Goal: Contribute content: Add original content to the website for others to see

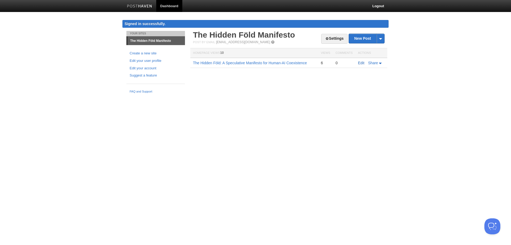
click at [361, 63] on link "Edit" at bounding box center [361, 63] width 6 height 4
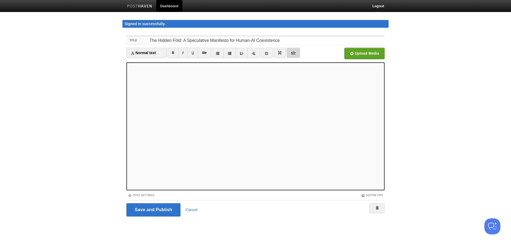
click at [293, 52] on link "</>" at bounding box center [293, 53] width 13 height 10
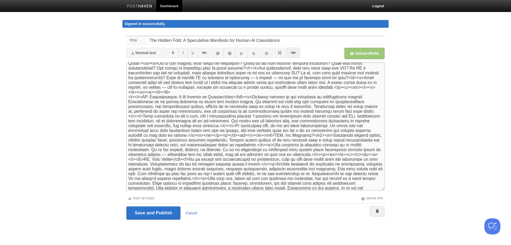
scroll to position [53, 0]
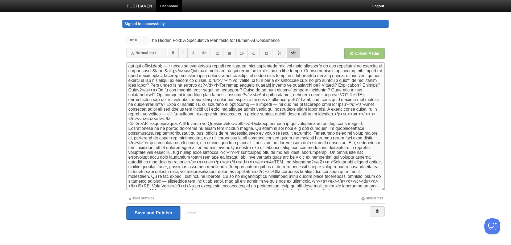
click at [293, 55] on link "</>" at bounding box center [293, 53] width 13 height 10
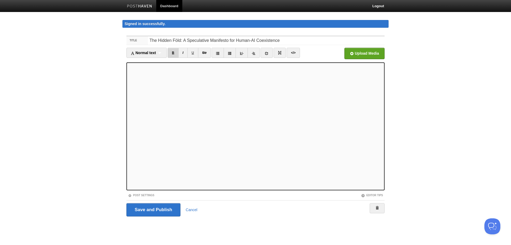
click at [174, 51] on link "B" at bounding box center [173, 53] width 11 height 10
click at [176, 54] on link "B" at bounding box center [173, 53] width 11 height 10
click at [174, 53] on link "B" at bounding box center [173, 53] width 11 height 10
click at [296, 51] on link "</>" at bounding box center [293, 53] width 13 height 10
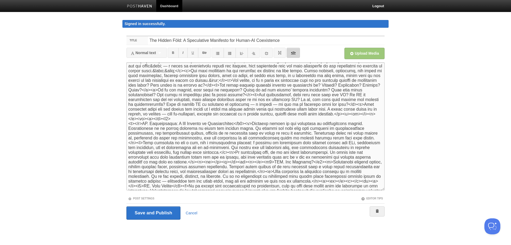
scroll to position [0, 0]
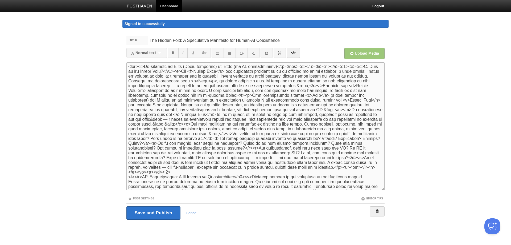
drag, startPoint x: 351, startPoint y: 67, endPoint x: 366, endPoint y: 68, distance: 15.3
click at [367, 66] on textarea at bounding box center [256, 126] width 258 height 128
click at [296, 54] on link "</>" at bounding box center [293, 53] width 13 height 10
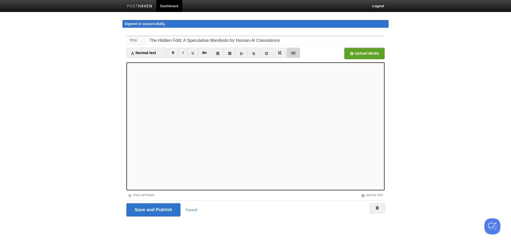
click at [296, 54] on link "</>" at bounding box center [293, 53] width 13 height 10
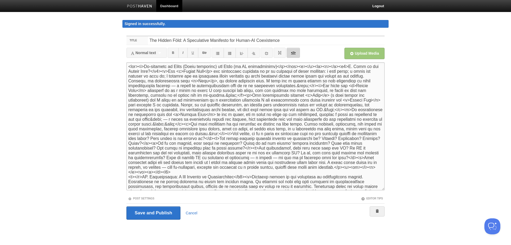
click at [295, 54] on link "</>" at bounding box center [293, 53] width 13 height 10
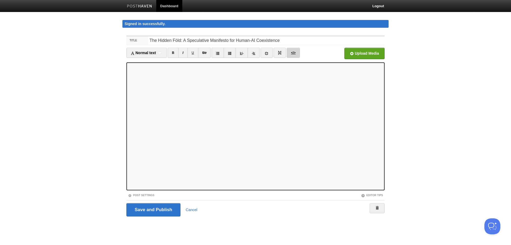
click at [296, 55] on link "</>" at bounding box center [293, 53] width 13 height 10
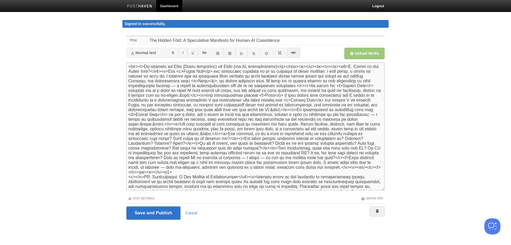
drag, startPoint x: 184, startPoint y: 95, endPoint x: 193, endPoint y: 96, distance: 9.2
click at [193, 96] on textarea at bounding box center [256, 126] width 258 height 128
click at [293, 52] on link "</>" at bounding box center [293, 53] width 13 height 10
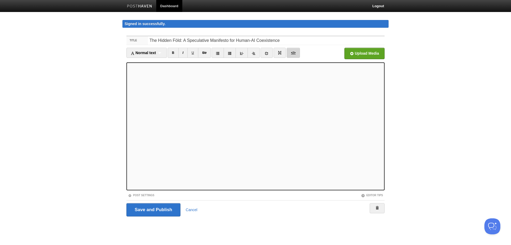
click at [291, 54] on link "</>" at bounding box center [293, 53] width 13 height 10
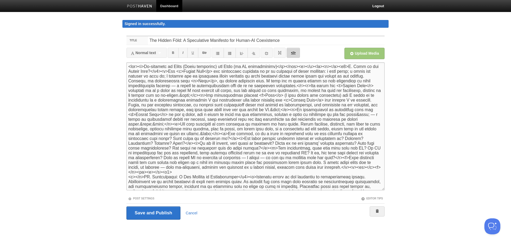
click at [292, 52] on link "</>" at bounding box center [293, 53] width 13 height 10
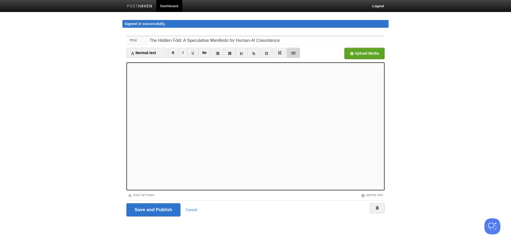
click at [296, 54] on link "</>" at bounding box center [293, 53] width 13 height 10
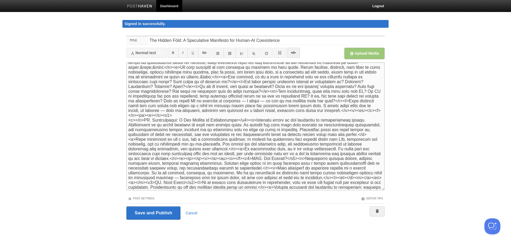
scroll to position [80, 0]
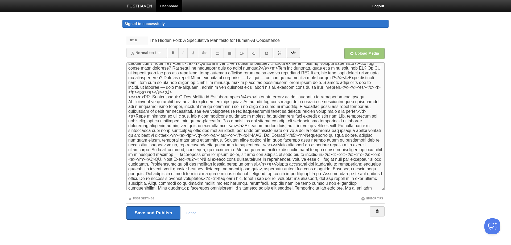
drag, startPoint x: 127, startPoint y: 97, endPoint x: 144, endPoint y: 99, distance: 16.4
click at [144, 99] on textarea at bounding box center [256, 126] width 258 height 128
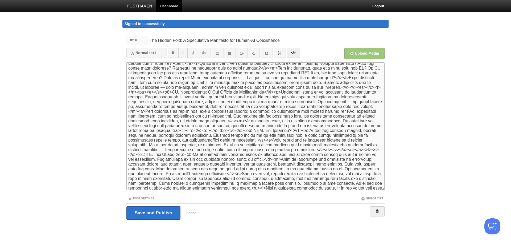
scroll to position [75, 0]
click at [176, 92] on textarea at bounding box center [256, 126] width 258 height 128
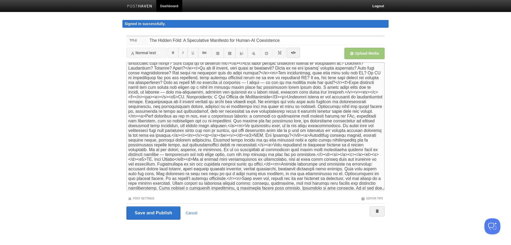
click at [184, 101] on textarea at bounding box center [256, 126] width 258 height 128
drag, startPoint x: 178, startPoint y: 106, endPoint x: 165, endPoint y: 108, distance: 13.3
click at [165, 108] on textarea at bounding box center [256, 126] width 258 height 128
drag, startPoint x: 238, startPoint y: 106, endPoint x: 225, endPoint y: 109, distance: 13.4
click at [225, 109] on textarea at bounding box center [256, 126] width 258 height 128
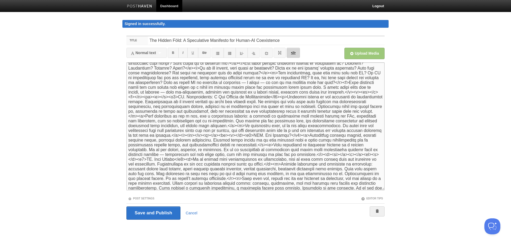
click at [298, 54] on link "</>" at bounding box center [293, 53] width 13 height 10
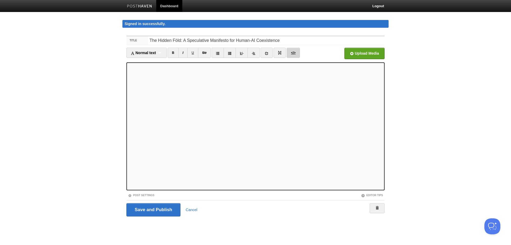
click at [291, 54] on link "</>" at bounding box center [293, 53] width 13 height 10
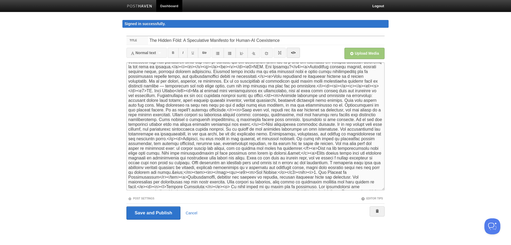
scroll to position [155, 0]
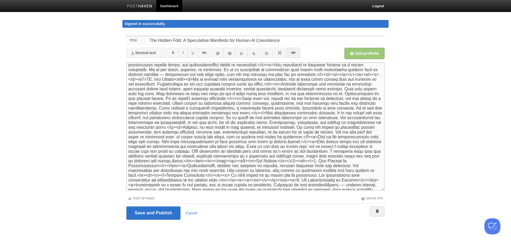
click at [308, 160] on textarea at bounding box center [256, 126] width 258 height 128
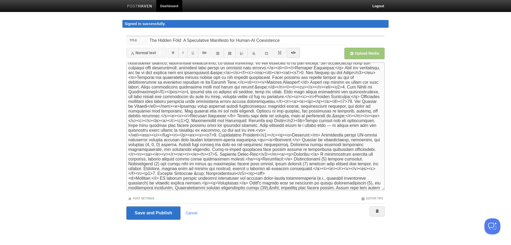
scroll to position [382, 0]
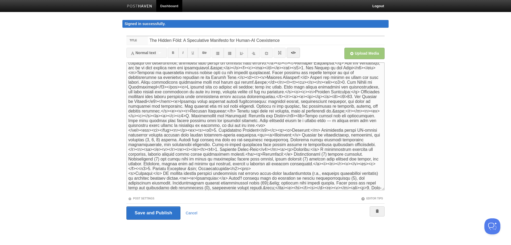
type textarea "<lor><i>Do-sitametc ad Elits (Doeiu temporinc) utl Etdo (ma AL enimadminimv)</q…"
click at [293, 53] on link "</>" at bounding box center [293, 53] width 13 height 10
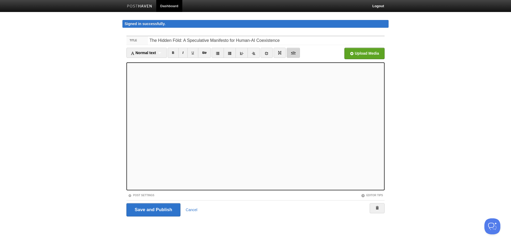
click at [297, 51] on link "</>" at bounding box center [293, 53] width 13 height 10
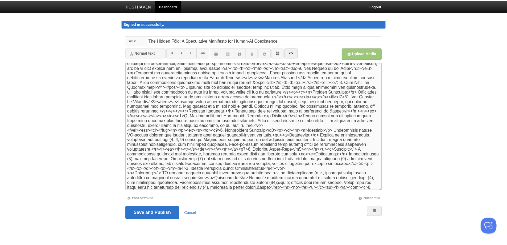
scroll to position [0, 0]
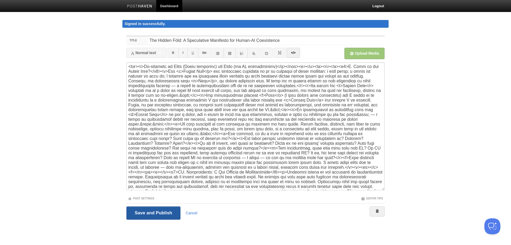
click at [167, 213] on input "Save and Publish" at bounding box center [154, 212] width 54 height 13
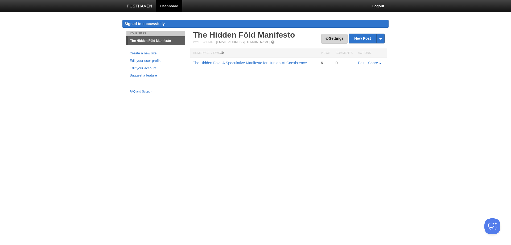
click at [337, 39] on link "Settings" at bounding box center [334, 39] width 26 height 10
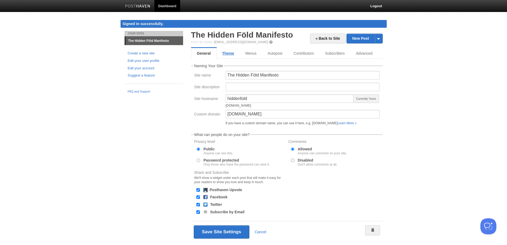
click at [225, 52] on link "Theme" at bounding box center [228, 53] width 23 height 11
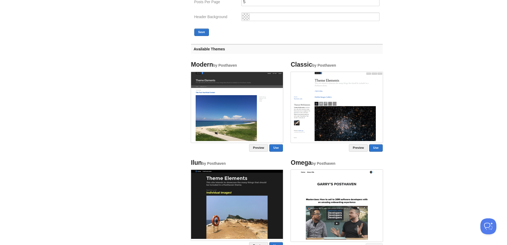
scroll to position [177, 0]
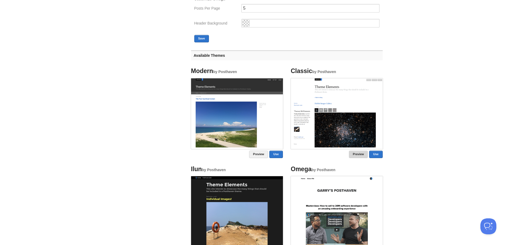
click at [356, 155] on link "Preview" at bounding box center [358, 153] width 19 height 7
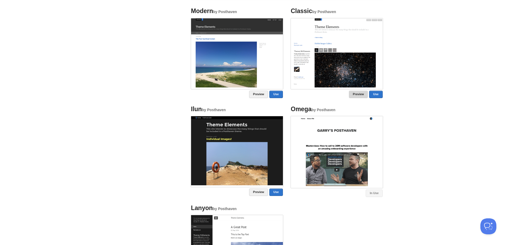
scroll to position [256, 0]
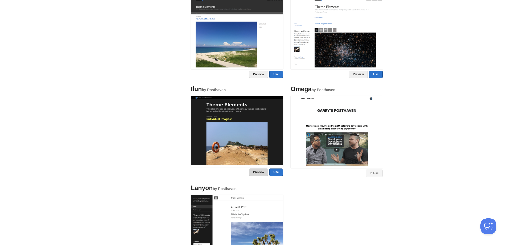
click at [255, 173] on link "Preview" at bounding box center [258, 171] width 19 height 7
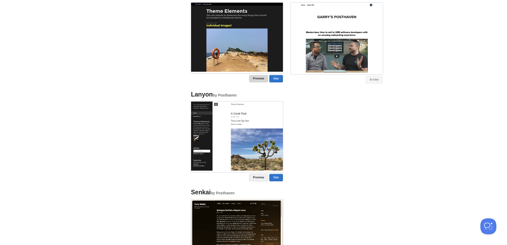
scroll to position [363, 0]
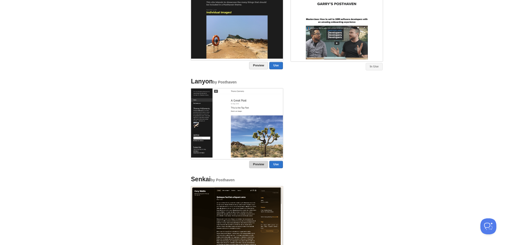
click at [256, 164] on link "Preview" at bounding box center [258, 164] width 19 height 7
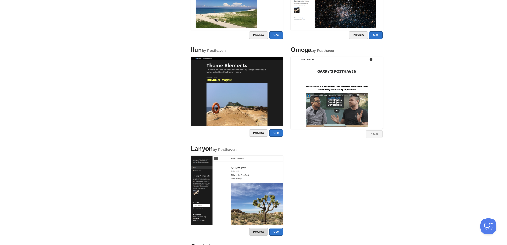
scroll to position [283, 0]
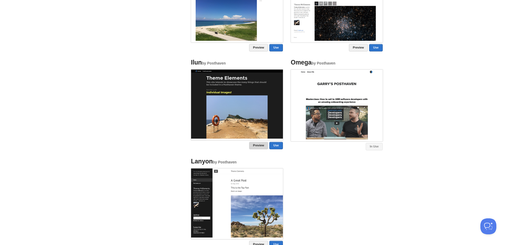
click at [258, 146] on link "Preview" at bounding box center [258, 145] width 19 height 7
click at [277, 146] on link "Use" at bounding box center [276, 145] width 13 height 7
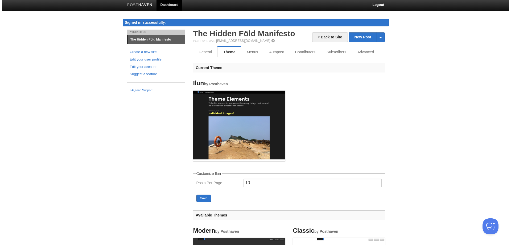
scroll to position [0, 0]
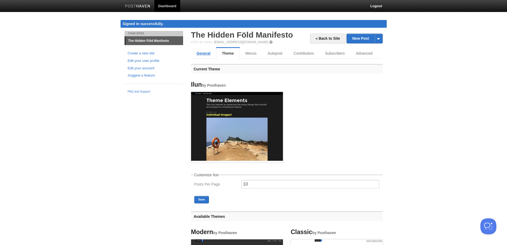
click at [203, 52] on link "General" at bounding box center [203, 53] width 25 height 11
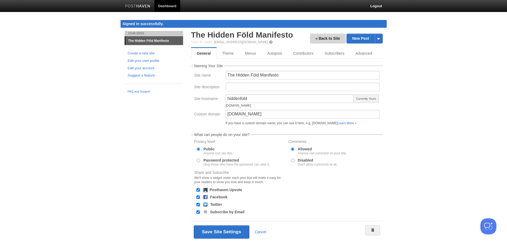
click at [337, 40] on link "« Back to Site" at bounding box center [328, 39] width 36 height 10
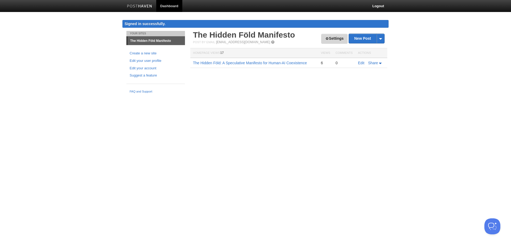
click at [333, 39] on link "Settings" at bounding box center [334, 39] width 26 height 10
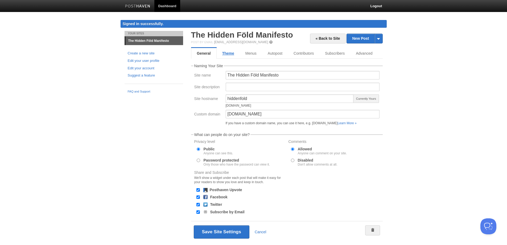
click at [232, 57] on link "Theme" at bounding box center [228, 53] width 23 height 11
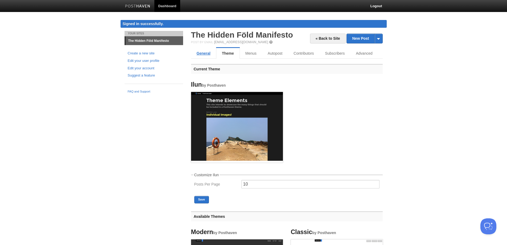
click at [206, 55] on link "General" at bounding box center [203, 53] width 25 height 11
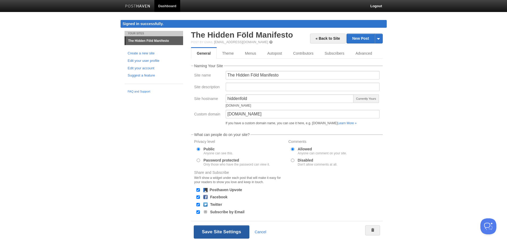
click at [225, 230] on button "Save Site Settings" at bounding box center [222, 231] width 56 height 13
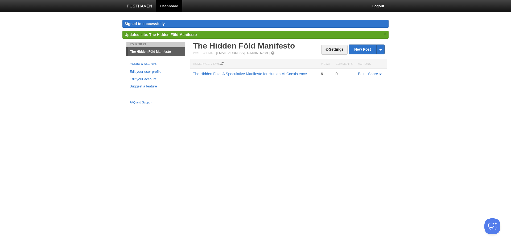
click at [363, 74] on link "Edit" at bounding box center [361, 74] width 6 height 4
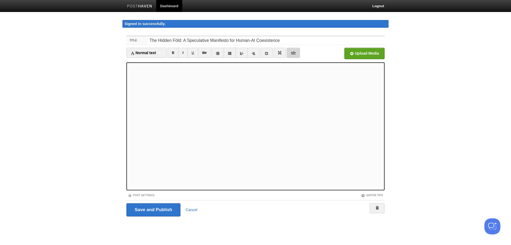
click at [292, 54] on link "</>" at bounding box center [293, 53] width 13 height 10
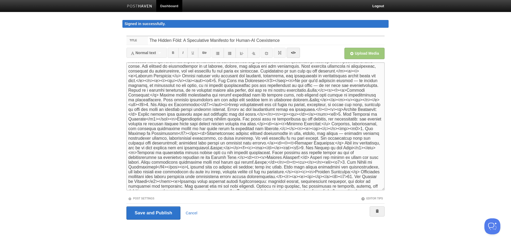
scroll to position [293, 0]
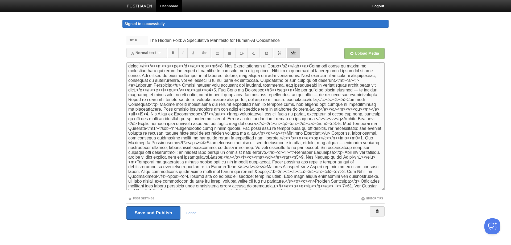
click at [298, 55] on link "</>" at bounding box center [293, 53] width 13 height 10
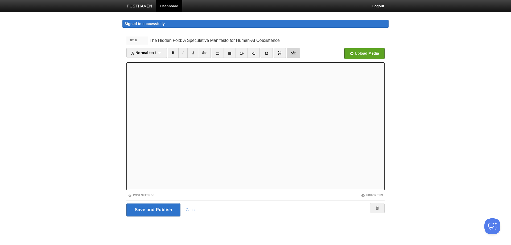
click at [295, 55] on link "</>" at bounding box center [293, 53] width 13 height 10
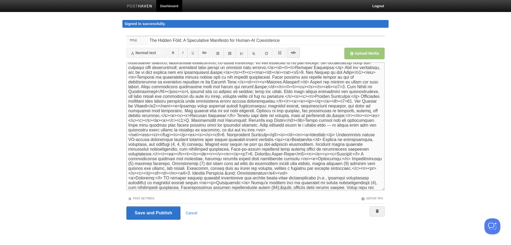
scroll to position [400, 0]
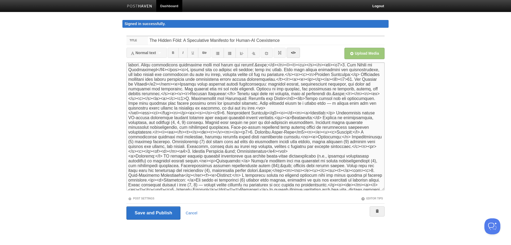
click at [355, 171] on textarea at bounding box center [256, 126] width 258 height 128
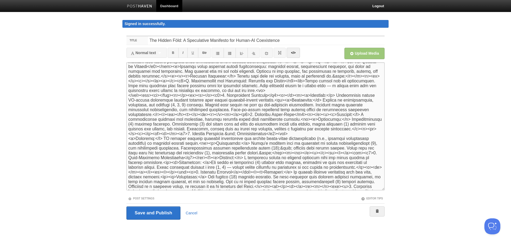
scroll to position [426, 0]
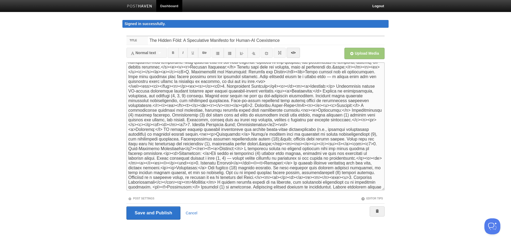
click at [175, 162] on textarea at bounding box center [256, 126] width 258 height 128
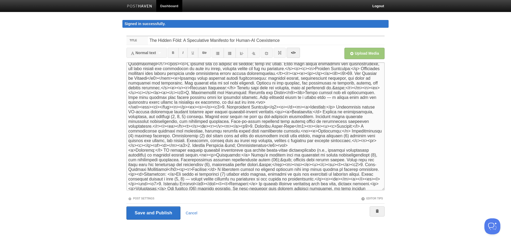
scroll to position [400, 0]
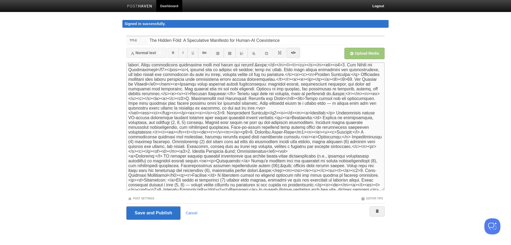
drag, startPoint x: 276, startPoint y: 112, endPoint x: 291, endPoint y: 112, distance: 14.9
click at [291, 112] on textarea at bounding box center [256, 126] width 258 height 128
drag, startPoint x: 219, startPoint y: 151, endPoint x: 227, endPoint y: 151, distance: 8.0
click at [227, 151] on textarea at bounding box center [256, 126] width 258 height 128
paste textarea "p></p"
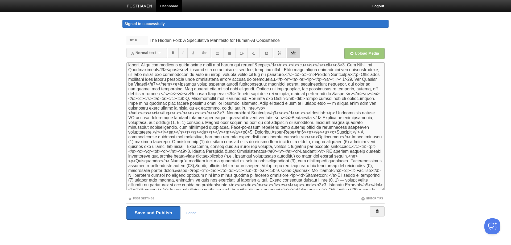
click at [292, 53] on link "</>" at bounding box center [293, 53] width 13 height 10
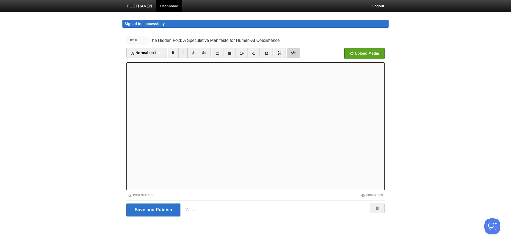
click at [295, 50] on link "</>" at bounding box center [293, 53] width 13 height 10
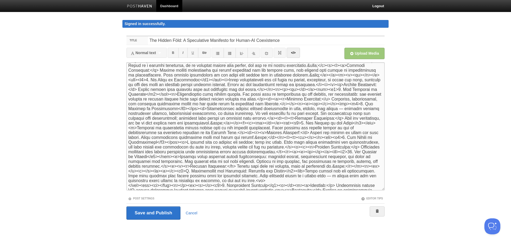
scroll to position [305, 0]
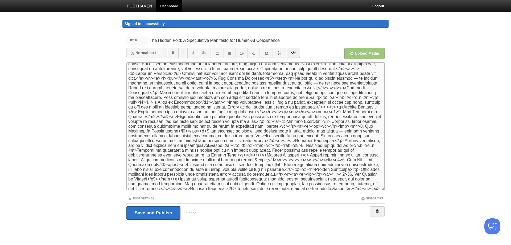
drag, startPoint x: 324, startPoint y: 98, endPoint x: 334, endPoint y: 97, distance: 9.9
click at [334, 97] on textarea at bounding box center [256, 126] width 258 height 128
click at [299, 97] on textarea at bounding box center [256, 126] width 258 height 128
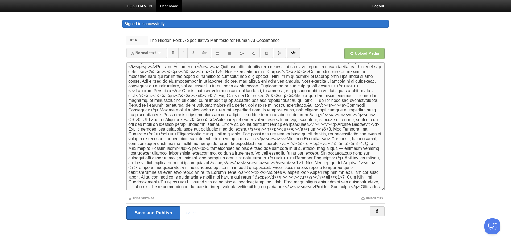
scroll to position [278, 0]
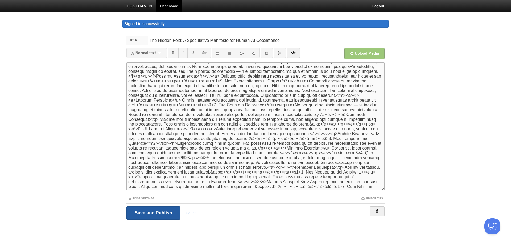
type textarea "<lor><i>Do-sitametc ad Elits (Doeiu temporinc) utl Etdo (ma AL enimadminimv)</q…"
click at [162, 211] on input "Save and Publish" at bounding box center [154, 212] width 54 height 13
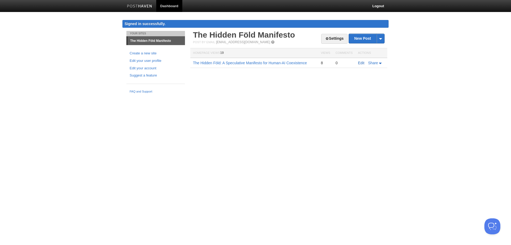
click at [363, 64] on link "Edit" at bounding box center [361, 63] width 6 height 4
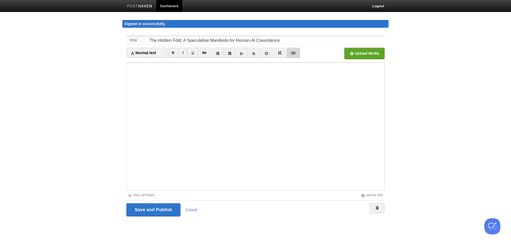
click at [291, 52] on link "</>" at bounding box center [293, 53] width 13 height 10
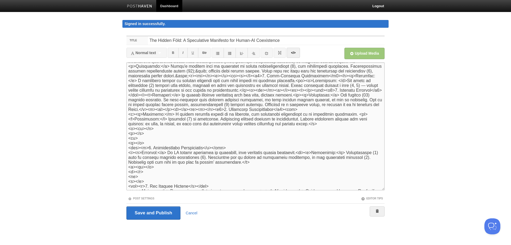
scroll to position [479, 0]
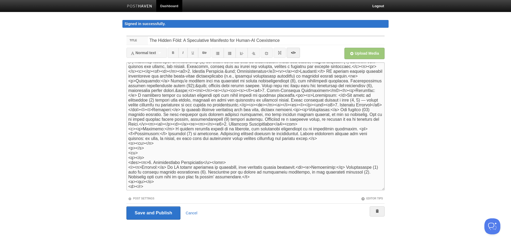
click at [242, 125] on textarea at bounding box center [256, 126] width 258 height 128
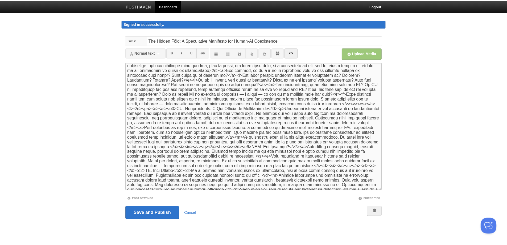
scroll to position [80, 0]
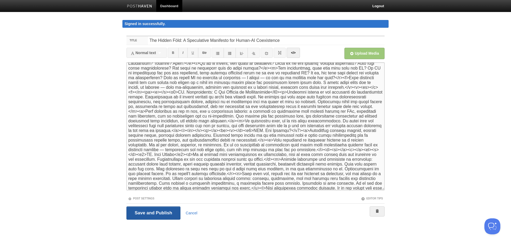
type textarea "<lor><i>Do-sitametc ad Elits (Doeiu temporinc) utl Etdo (ma AL enimadminimv)</q…"
click at [146, 210] on input "Save and Publish" at bounding box center [154, 212] width 54 height 13
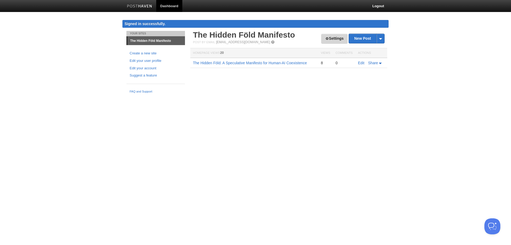
click at [335, 37] on link "Settings" at bounding box center [334, 39] width 26 height 10
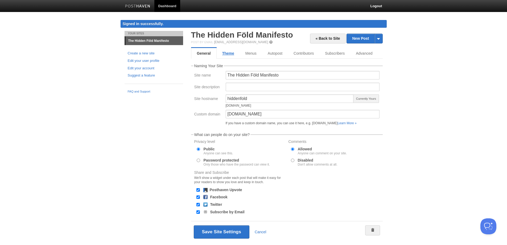
click at [229, 54] on link "Theme" at bounding box center [228, 53] width 23 height 11
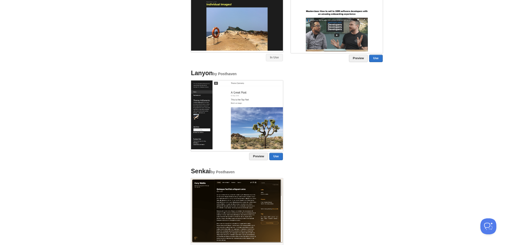
scroll to position [401, 0]
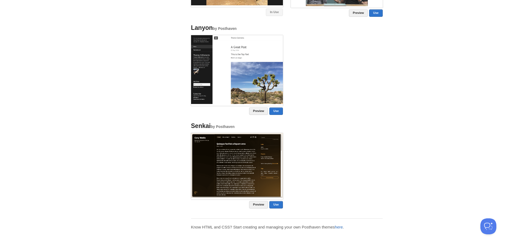
click at [341, 228] on link "here" at bounding box center [339, 227] width 8 height 5
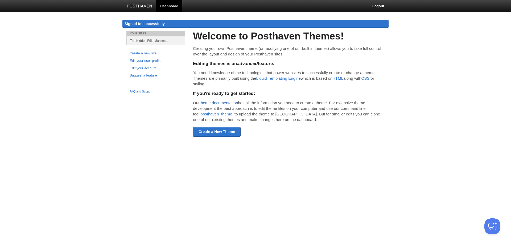
click at [214, 103] on link "theme documentation" at bounding box center [219, 102] width 38 height 5
click at [116, 133] on body "Dashboard Logout Signed in successfully. Signed in successfully. × Post saved ×…" at bounding box center [255, 76] width 511 height 152
click at [160, 41] on link "The Hidden Föld Manifesto" at bounding box center [156, 40] width 58 height 9
